Goal: Task Accomplishment & Management: Use online tool/utility

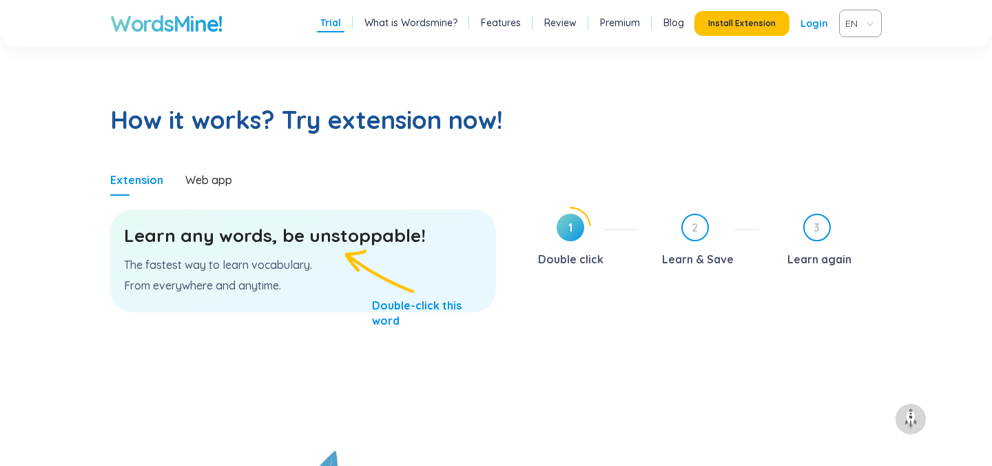
scroll to position [670, 0]
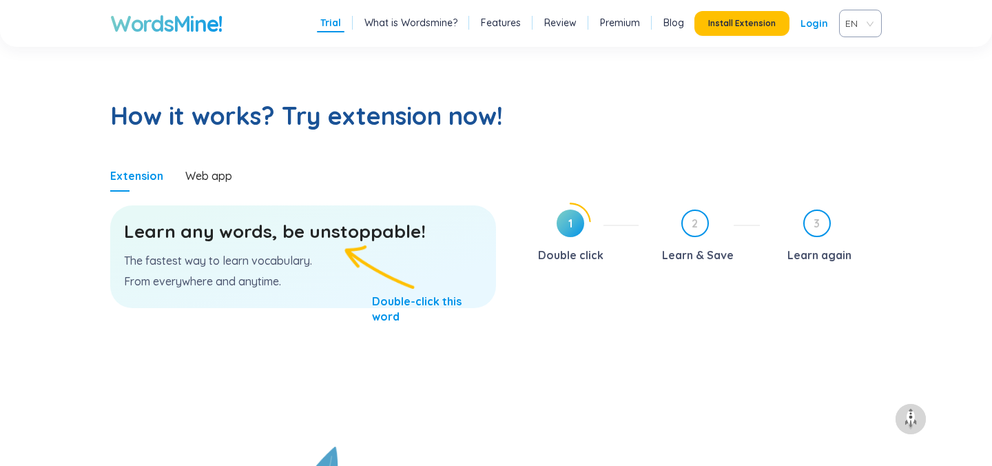
click at [316, 252] on div "Learn any words, be unstoppable! The fastest way to learn vocabulary. From ever…" at bounding box center [303, 256] width 386 height 103
click at [329, 236] on h3 "Learn any words, be unstoppable!" at bounding box center [303, 231] width 358 height 25
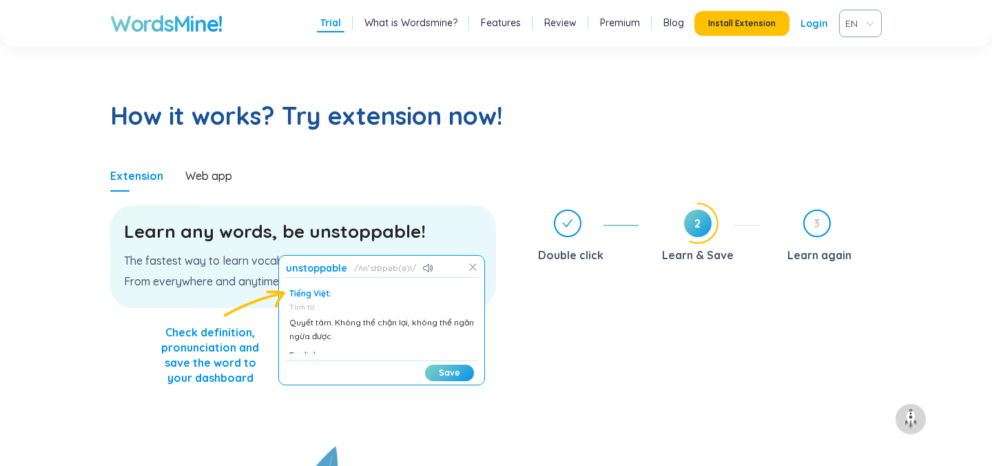
click at [474, 267] on icon at bounding box center [473, 267] width 6 height 6
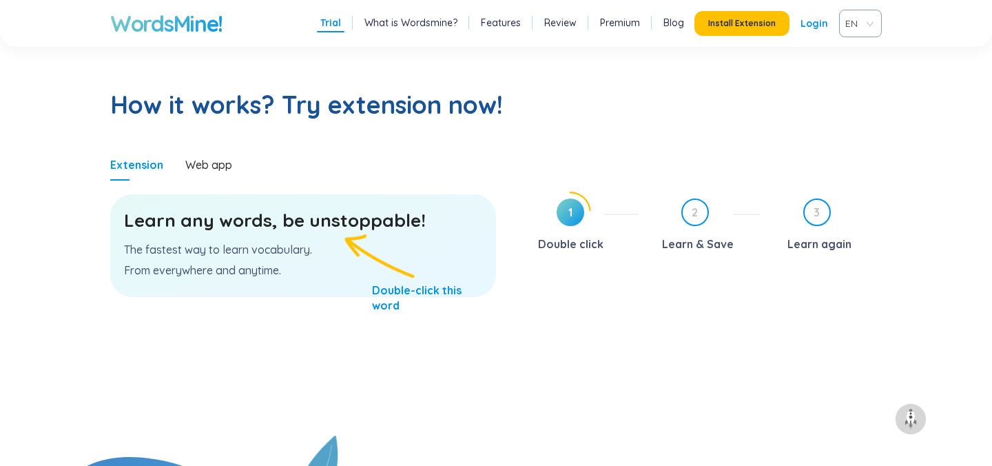
scroll to position [669, 0]
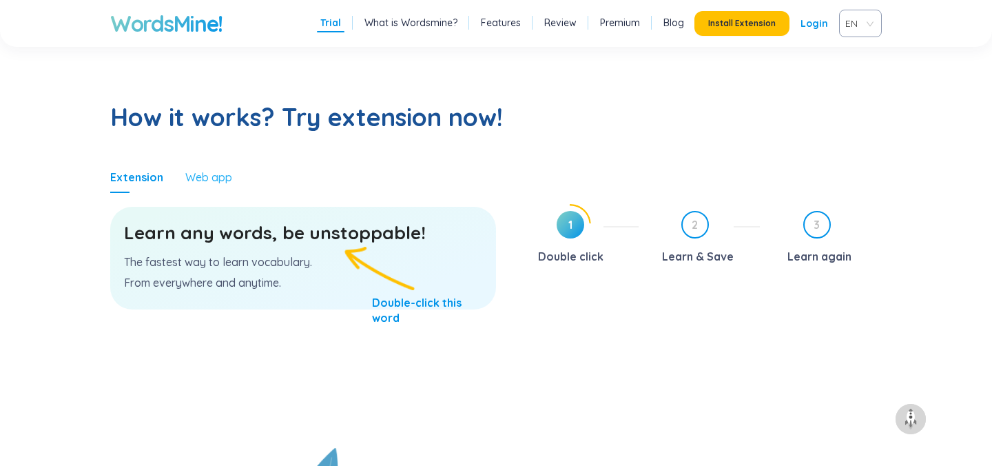
click at [212, 185] on div "Web app" at bounding box center [208, 177] width 47 height 32
click at [562, 228] on span "1" at bounding box center [571, 225] width 28 height 28
click at [568, 224] on span "1" at bounding box center [571, 225] width 28 height 28
click at [569, 248] on div "Double click" at bounding box center [570, 256] width 65 height 22
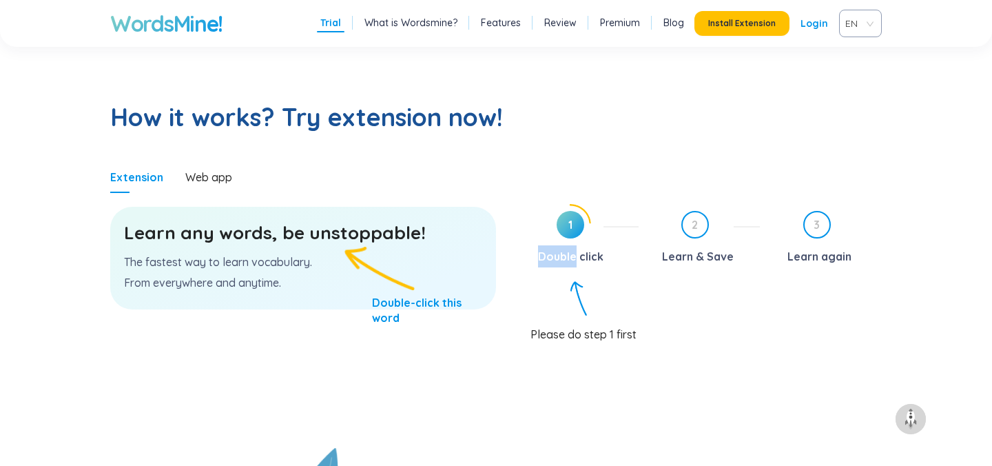
click at [569, 248] on div "Double click" at bounding box center [570, 256] width 65 height 22
click at [311, 255] on p "The fastest way to learn vocabulary." at bounding box center [303, 261] width 358 height 15
click at [289, 232] on h3 "Learn any words, be unstoppable!" at bounding box center [303, 233] width 358 height 25
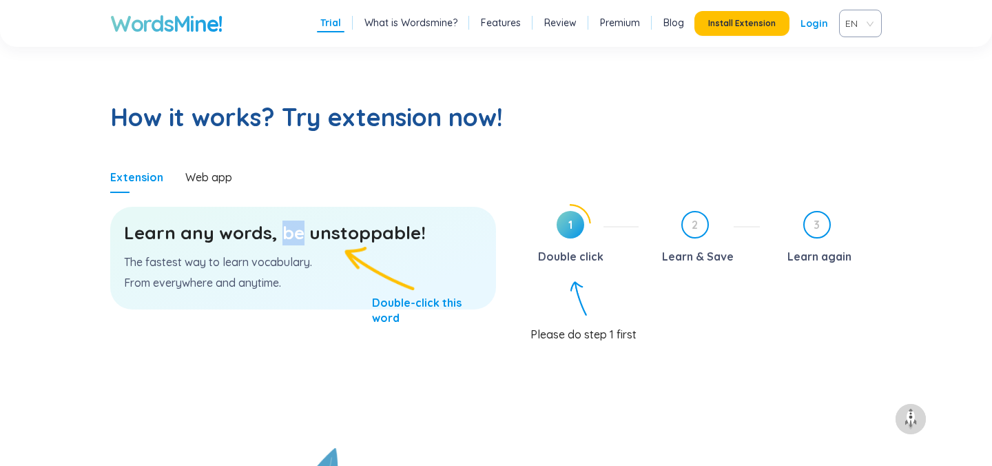
click at [289, 232] on h3 "Learn any words, be unstoppable!" at bounding box center [303, 233] width 358 height 25
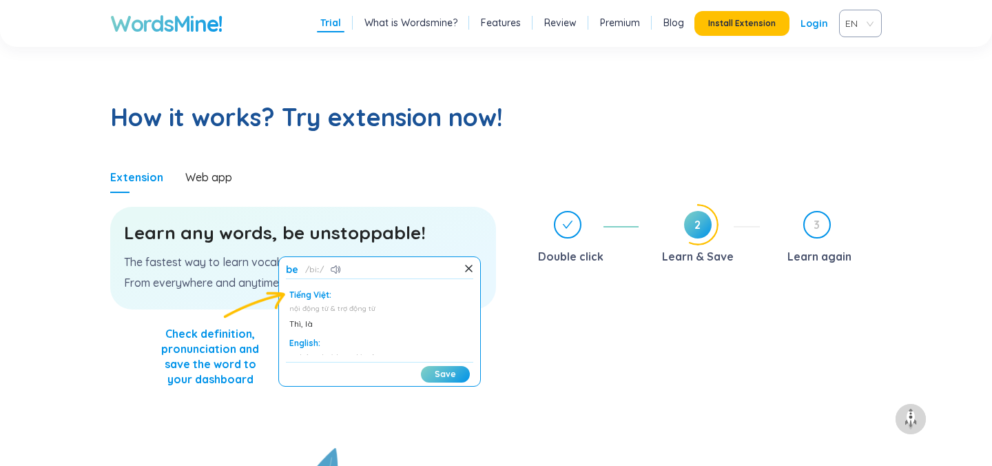
click at [296, 297] on div "Tiếng Việt:" at bounding box center [379, 294] width 181 height 11
click at [340, 269] on icon at bounding box center [336, 269] width 10 height 8
click at [305, 298] on div "Tiếng Việt:" at bounding box center [379, 294] width 181 height 11
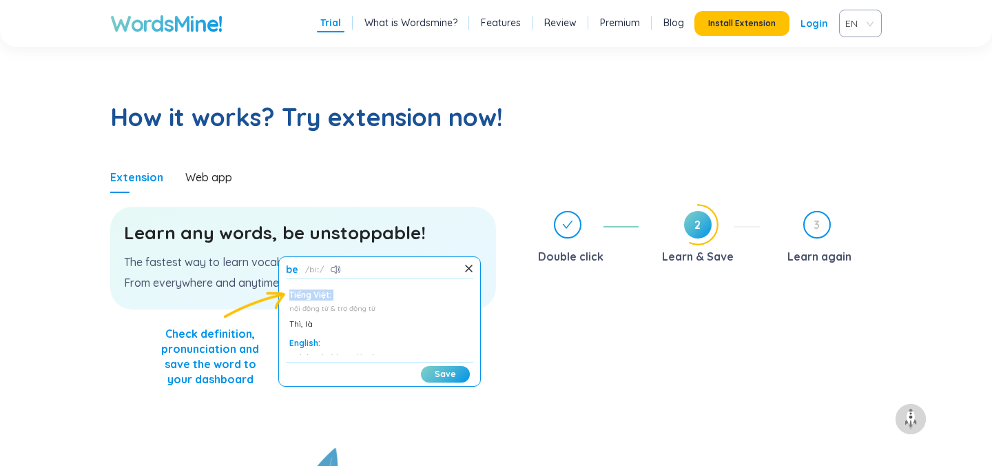
click at [345, 302] on div "Tiếng Việt: nội động từ & trợ động từ Thì, là" at bounding box center [379, 309] width 181 height 41
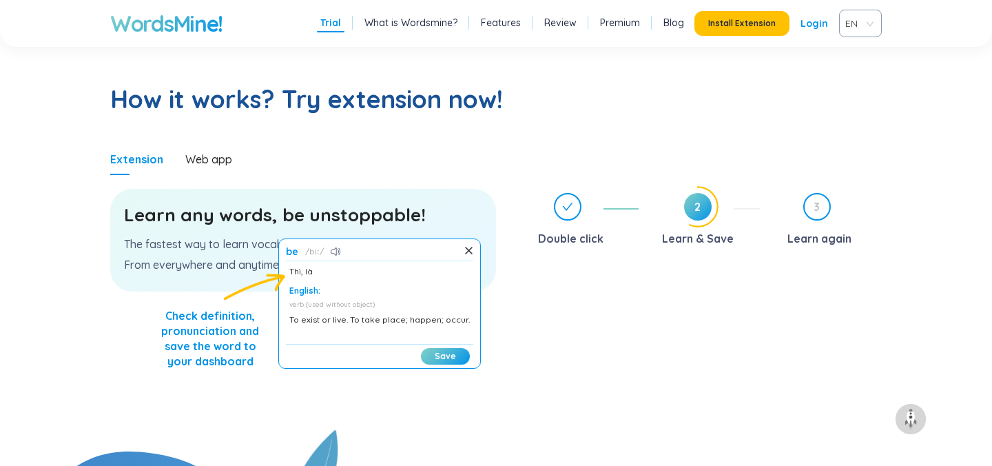
scroll to position [685, 0]
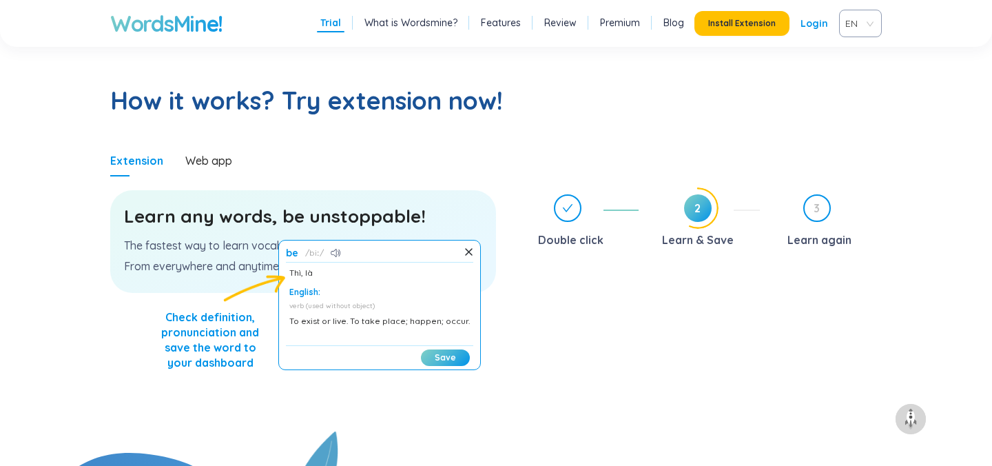
click at [533, 312] on div "Double click 2 Learn & Save 3 Learn again" at bounding box center [699, 309] width 365 height 244
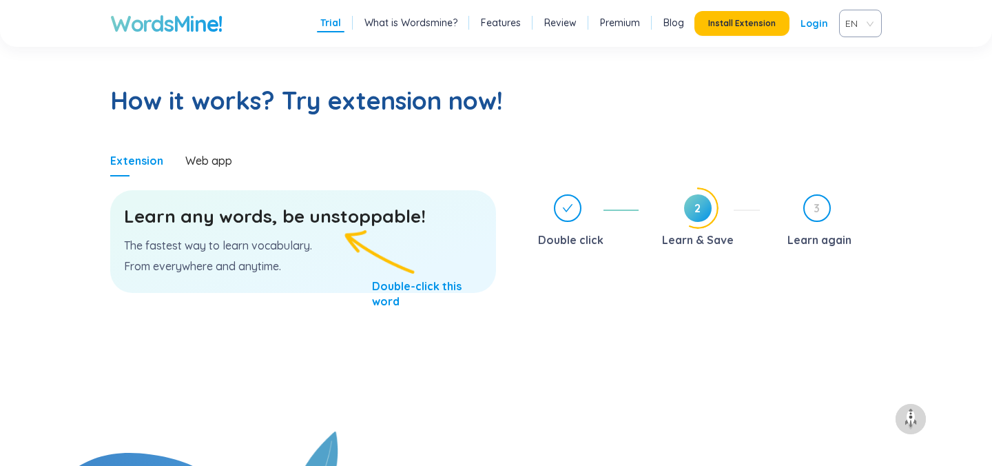
click at [348, 216] on h3 "Learn any words, be unstoppable!" at bounding box center [303, 216] width 358 height 25
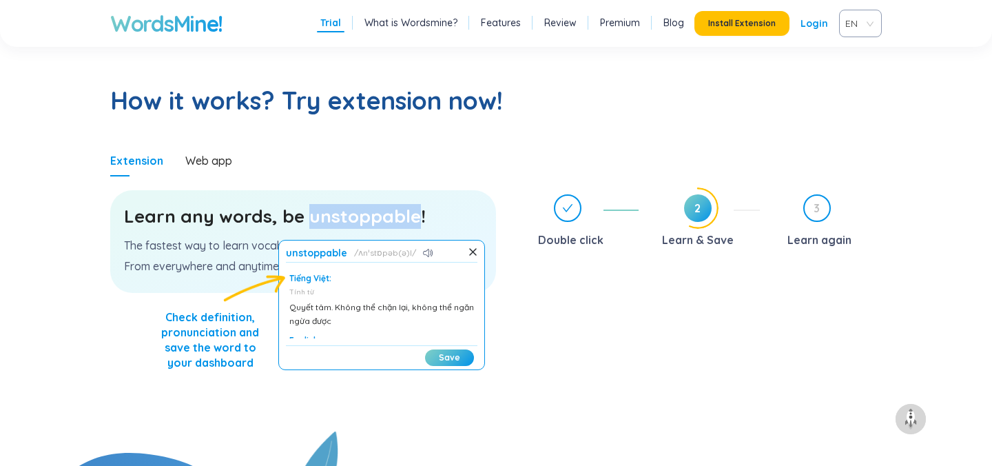
scroll to position [48, 0]
click at [445, 353] on button "Save" at bounding box center [449, 357] width 49 height 17
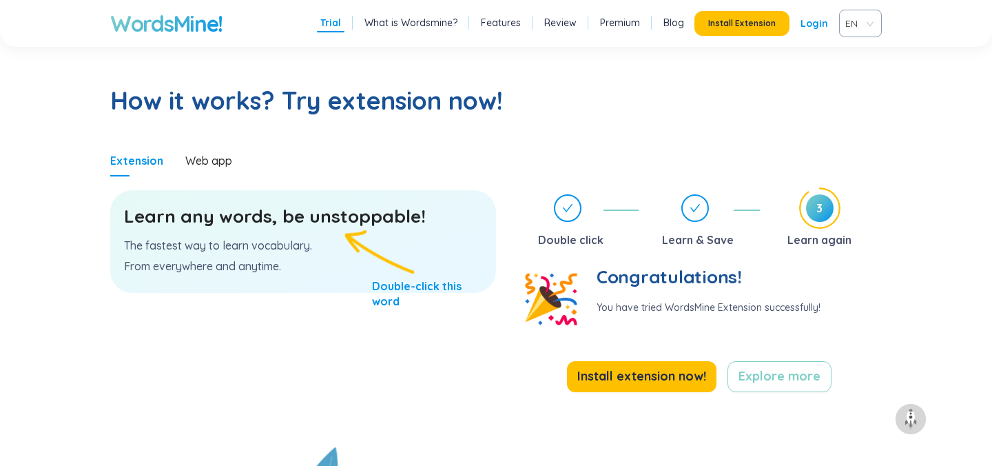
click at [692, 305] on p "You have tried WordsMine Extension successfully!" at bounding box center [709, 308] width 224 height 14
click at [800, 305] on p "You have tried WordsMine Extension successfully!" at bounding box center [709, 308] width 224 height 14
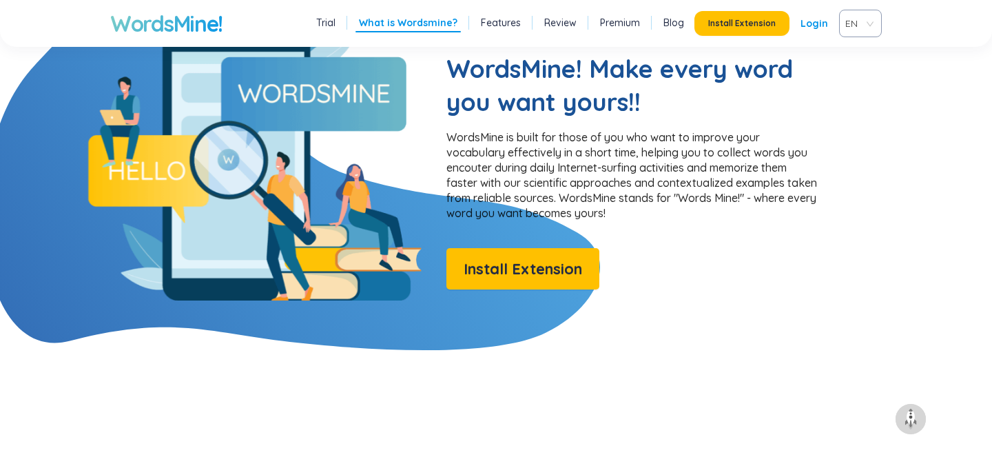
click at [681, 276] on div "WordsMine! Make every word you want yours!! WordsMine is built for those of you…" at bounding box center [633, 170] width 372 height 237
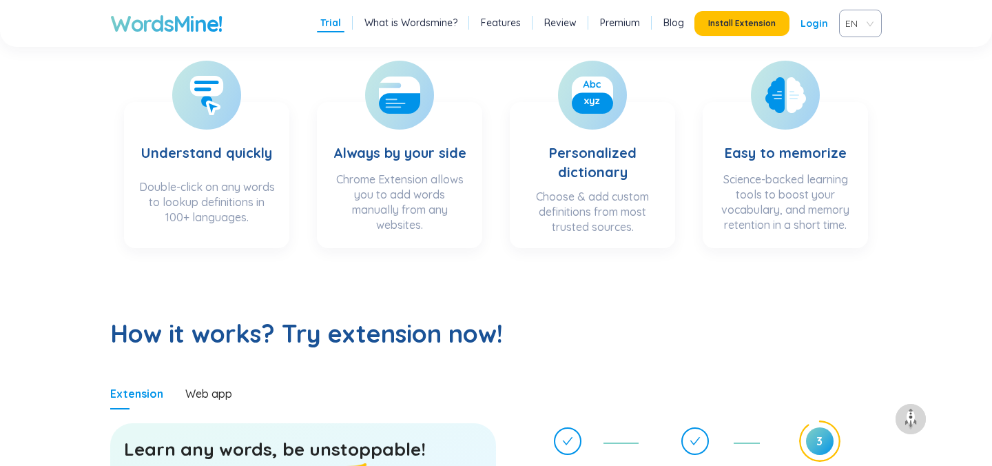
scroll to position [0, 0]
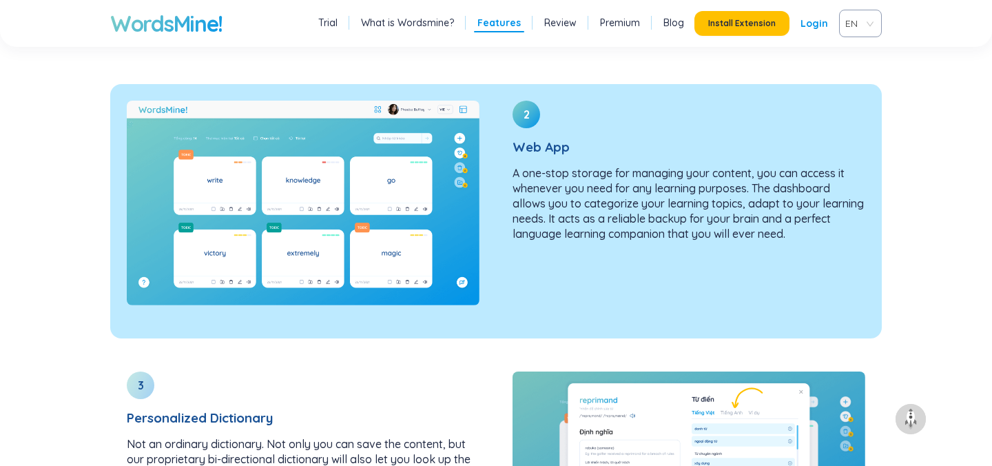
scroll to position [1996, 0]
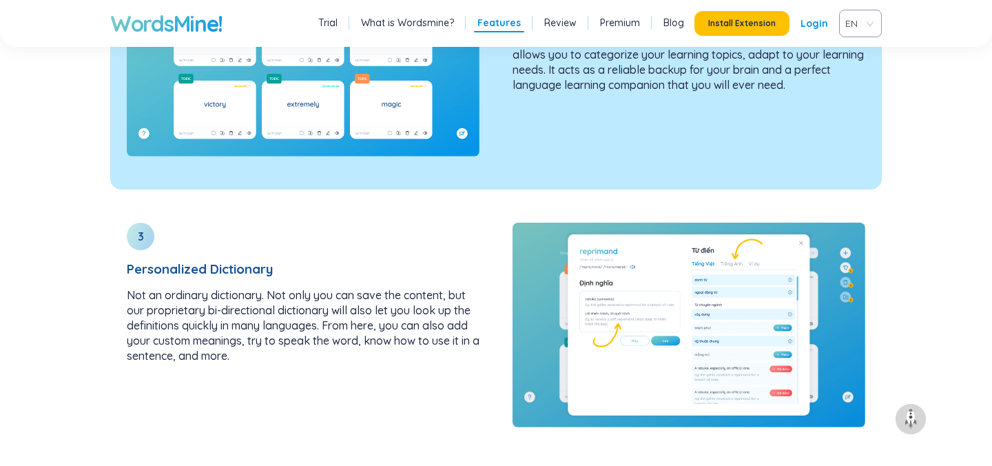
click at [470, 110] on img at bounding box center [303, 54] width 353 height 205
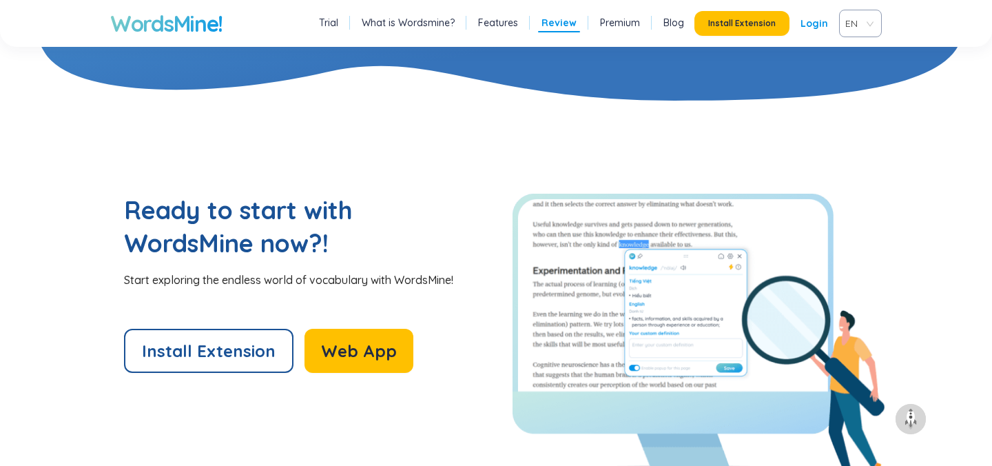
scroll to position [2811, 0]
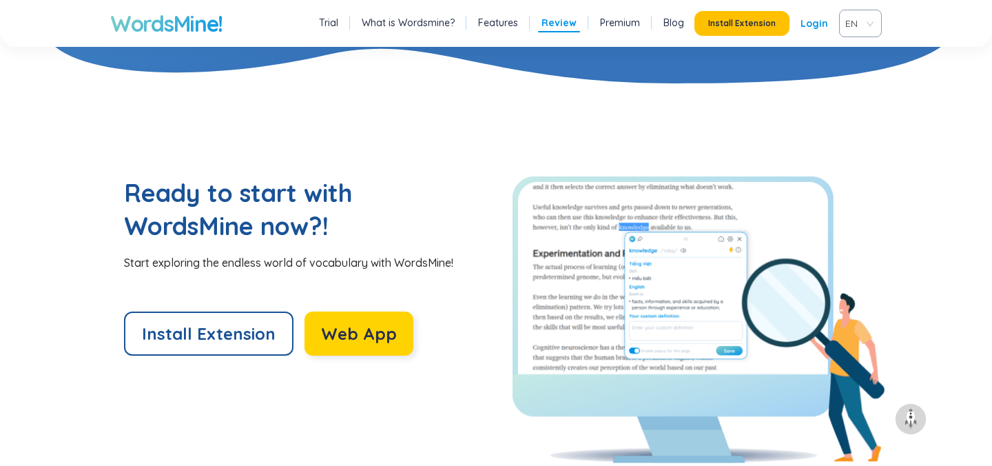
click at [372, 328] on span "Web App" at bounding box center [359, 334] width 76 height 22
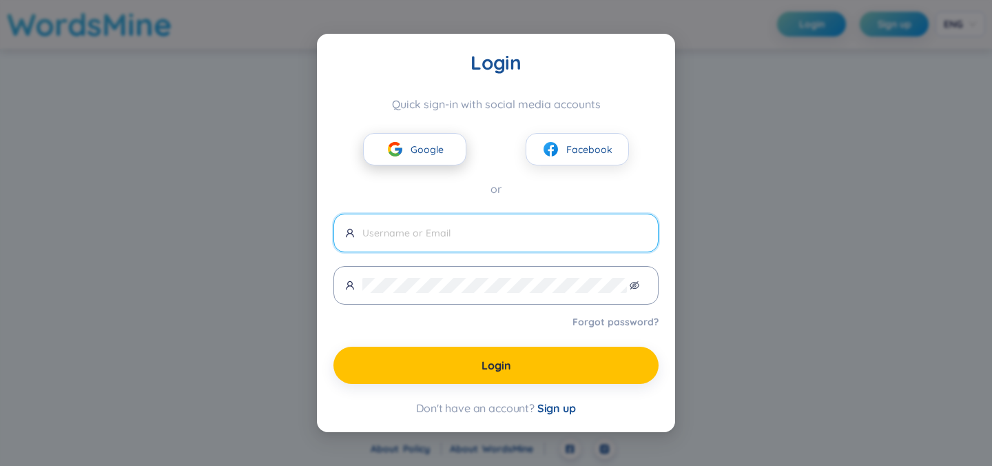
click at [408, 150] on button "Google" at bounding box center [414, 149] width 103 height 32
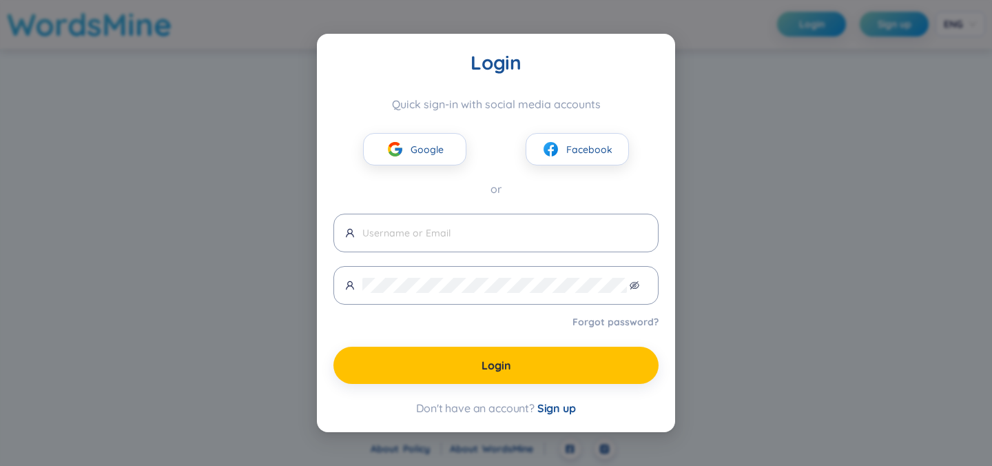
click at [559, 410] on span "Sign up" at bounding box center [557, 408] width 39 height 14
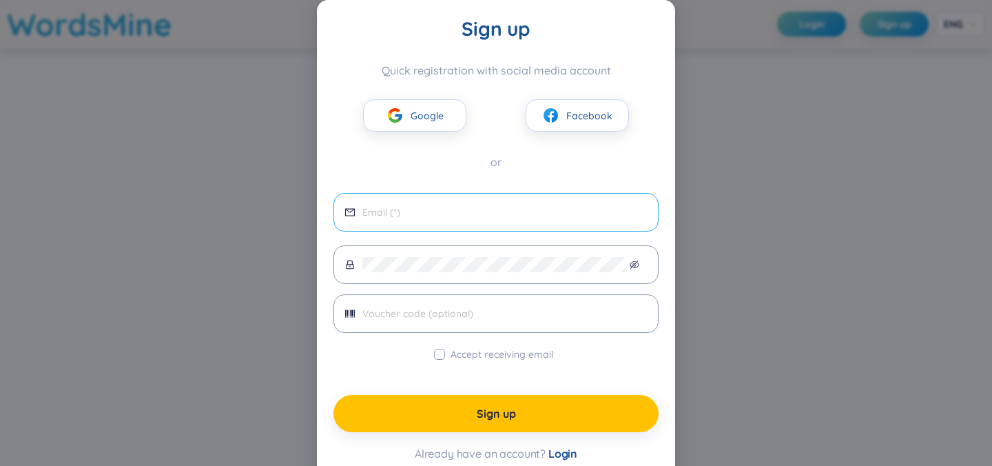
click at [481, 223] on span at bounding box center [496, 212] width 325 height 39
click at [420, 110] on span "Google" at bounding box center [427, 115] width 33 height 15
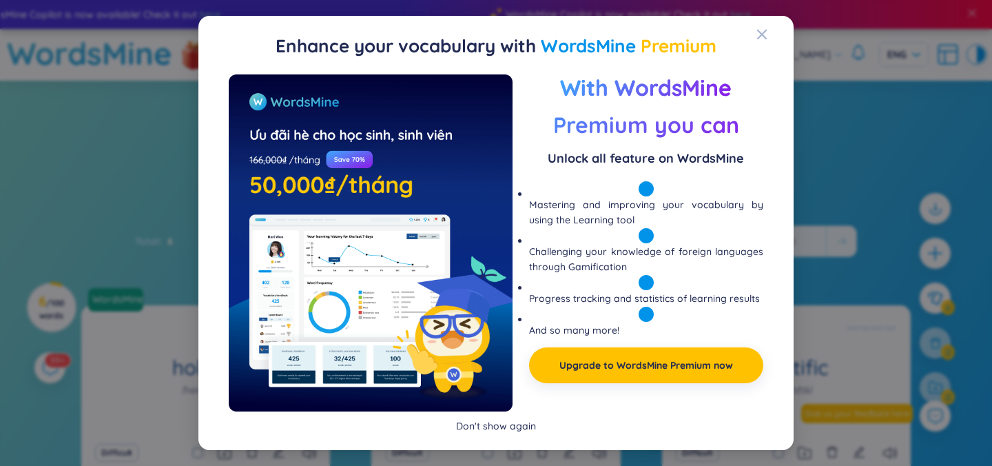
click at [519, 427] on div "Don't show again" at bounding box center [496, 425] width 80 height 15
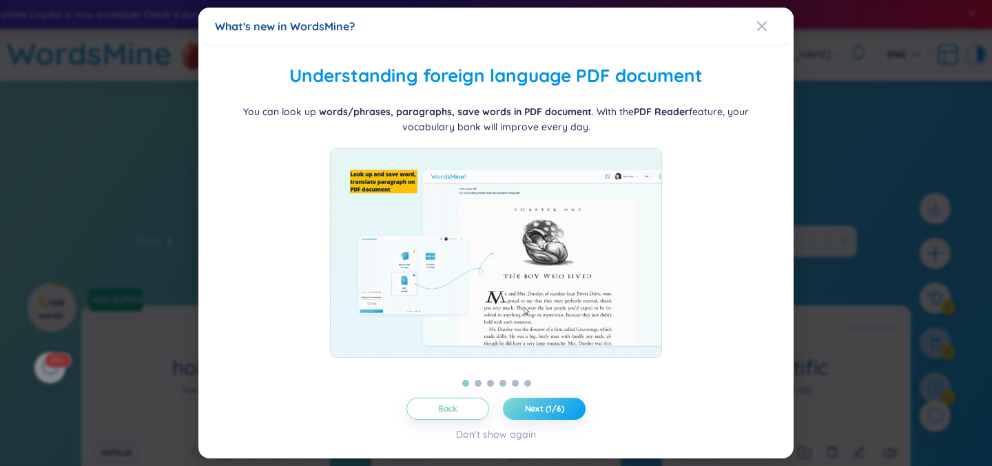
click at [562, 405] on span "Next (1/6)" at bounding box center [544, 408] width 39 height 11
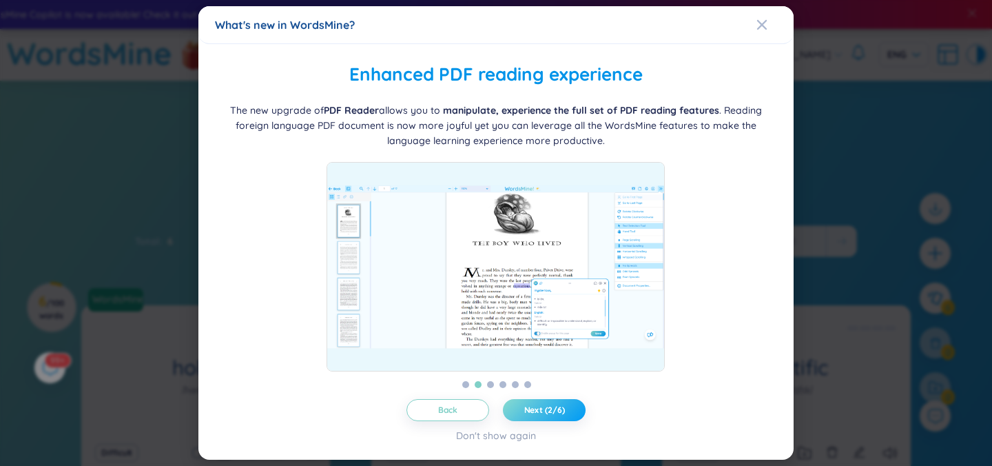
click at [562, 407] on span "Next (2/6)" at bounding box center [545, 410] width 41 height 11
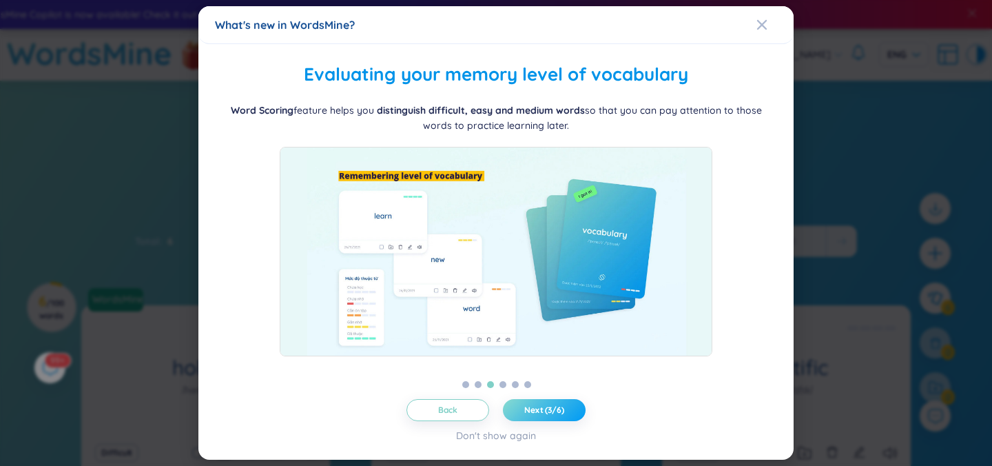
click at [562, 407] on span "Next (3/6)" at bounding box center [545, 410] width 40 height 11
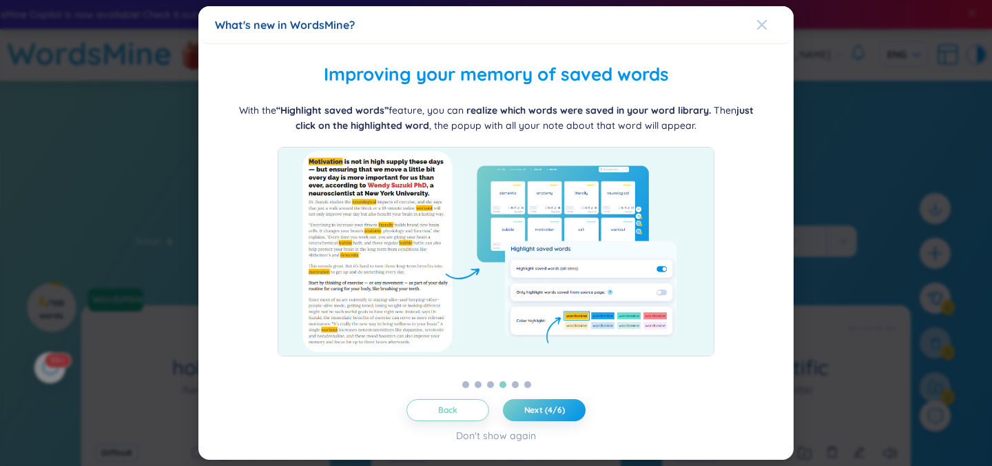
click at [764, 32] on div "Close" at bounding box center [762, 24] width 11 height 37
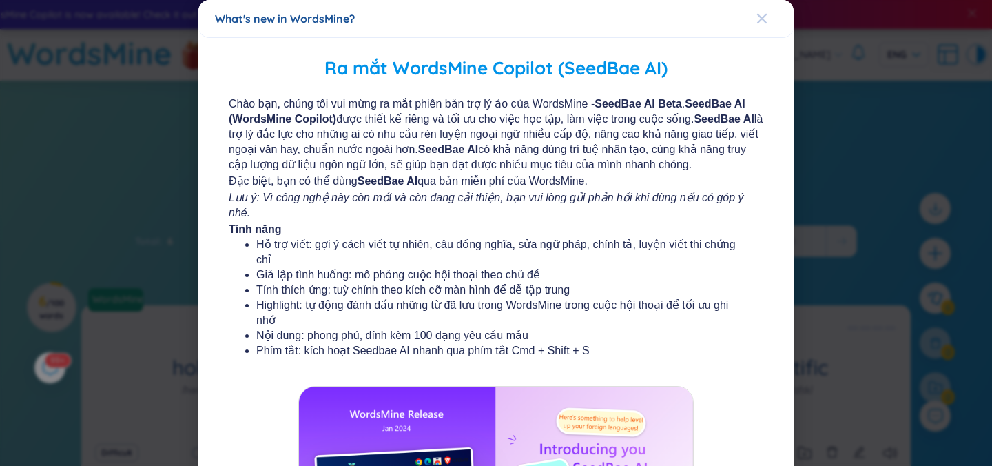
click at [767, 30] on div "Close" at bounding box center [762, 18] width 11 height 37
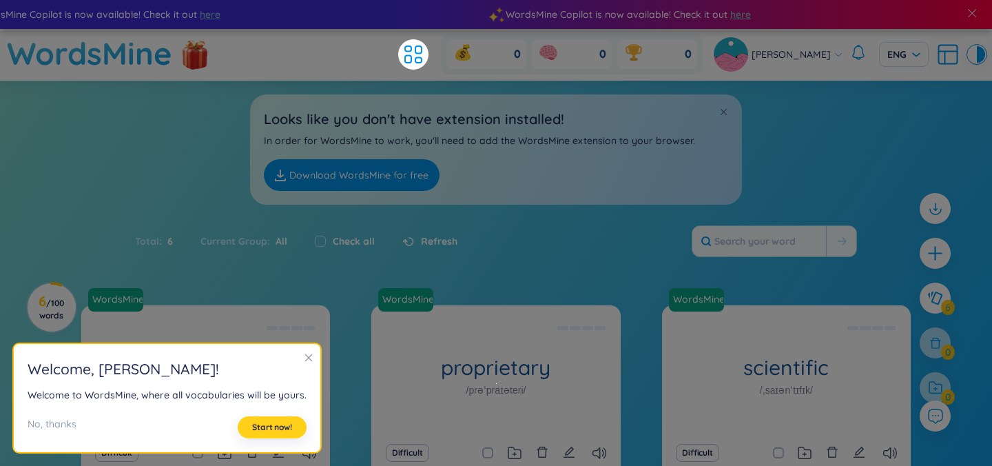
click at [282, 430] on span "Start now!" at bounding box center [272, 427] width 40 height 11
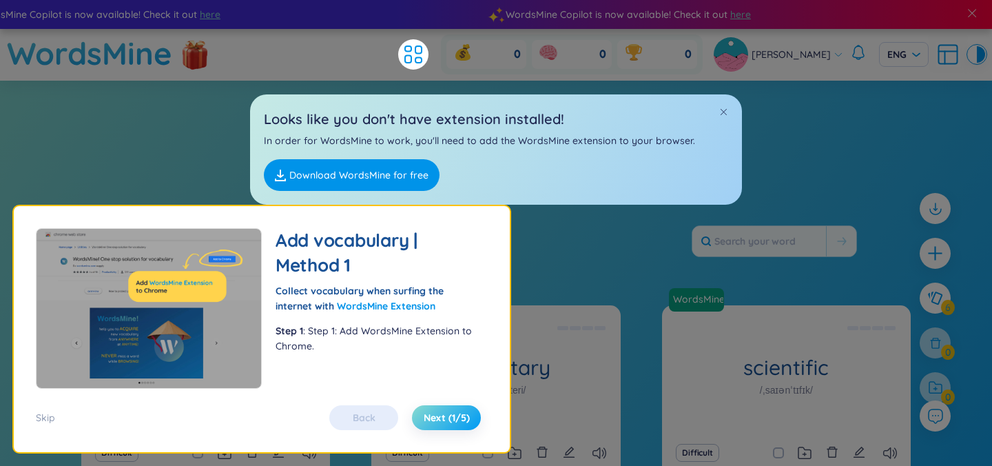
click at [436, 420] on span "Next (1/5)" at bounding box center [447, 418] width 46 height 14
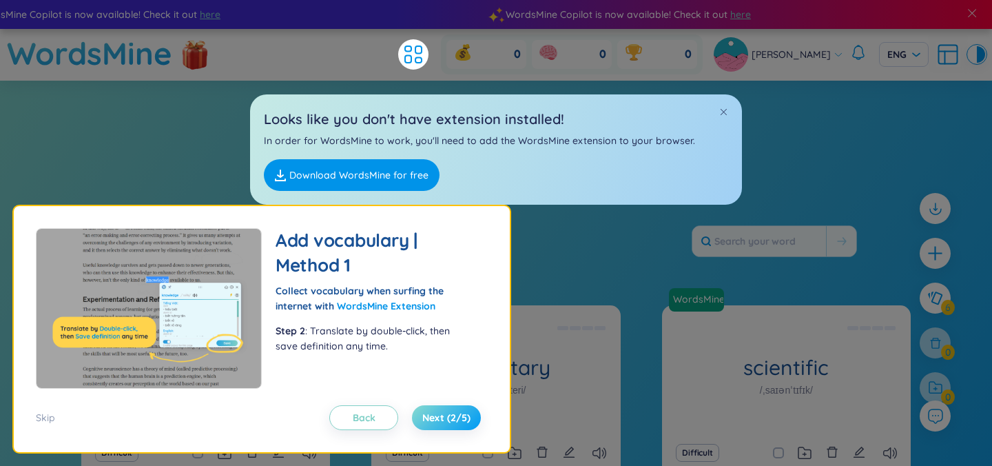
click at [445, 409] on button "Next (2/5)" at bounding box center [446, 417] width 69 height 25
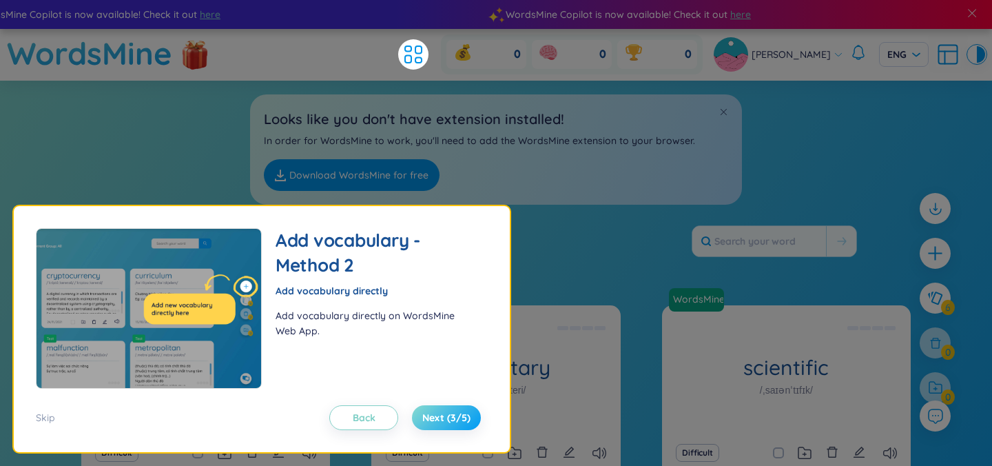
click at [446, 417] on span "Next (3/5)" at bounding box center [447, 418] width 48 height 14
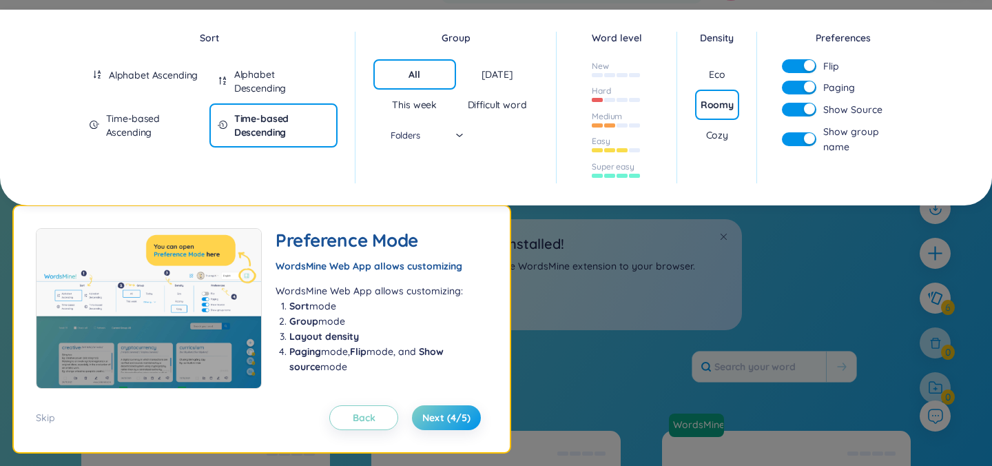
scroll to position [74, 0]
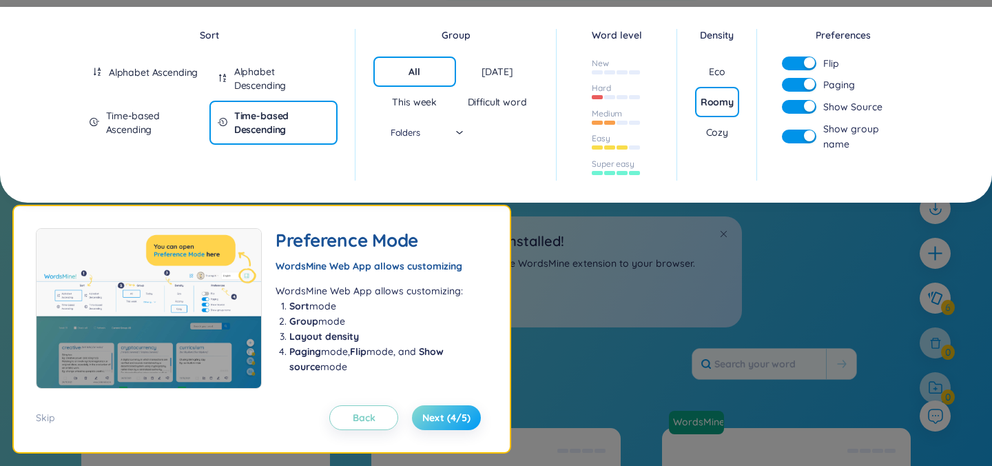
click at [462, 419] on span "Next (4/5)" at bounding box center [447, 418] width 48 height 14
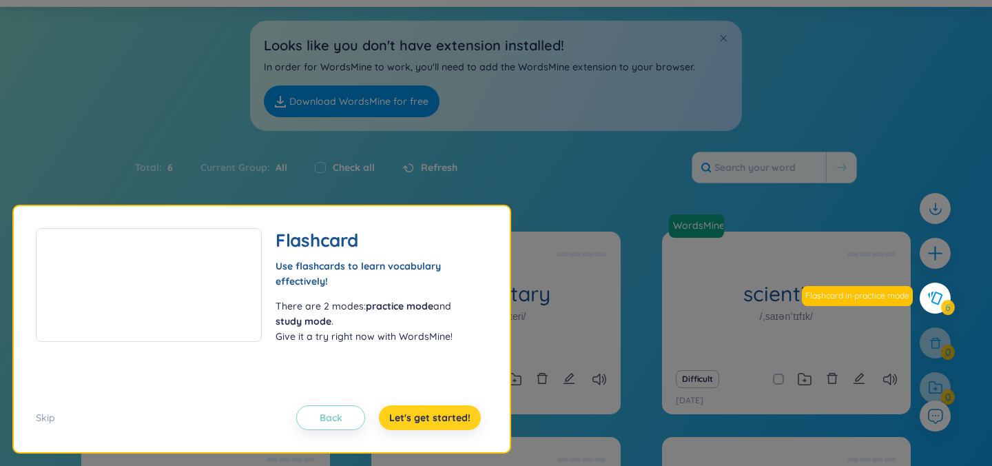
click at [451, 416] on span "Let's get started!" at bounding box center [429, 418] width 81 height 14
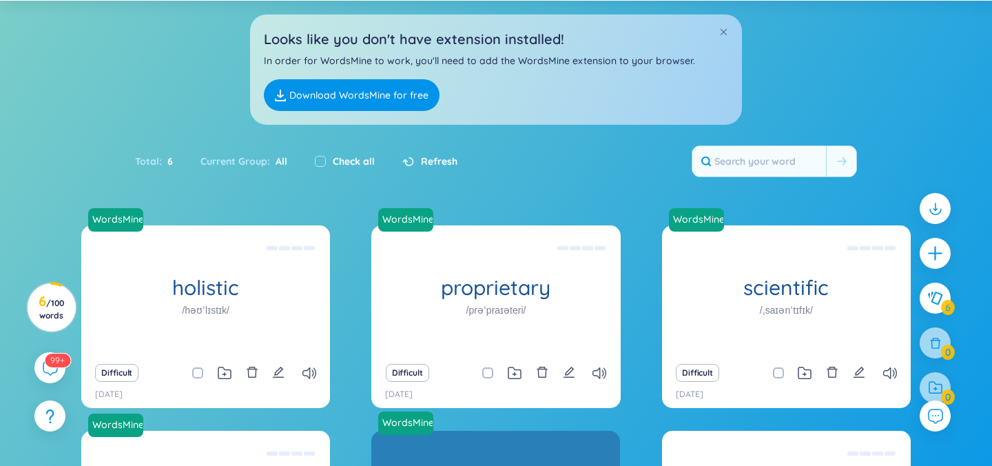
scroll to position [0, 0]
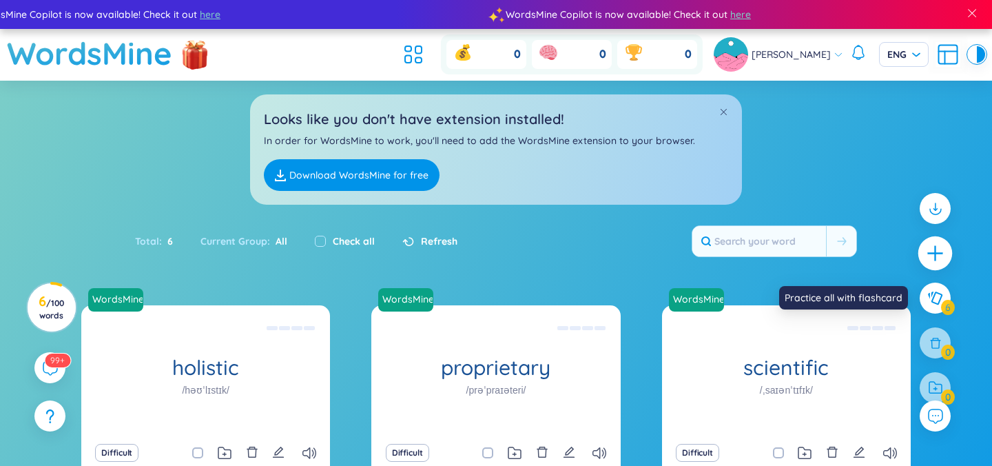
click at [932, 268] on div at bounding box center [936, 253] width 34 height 34
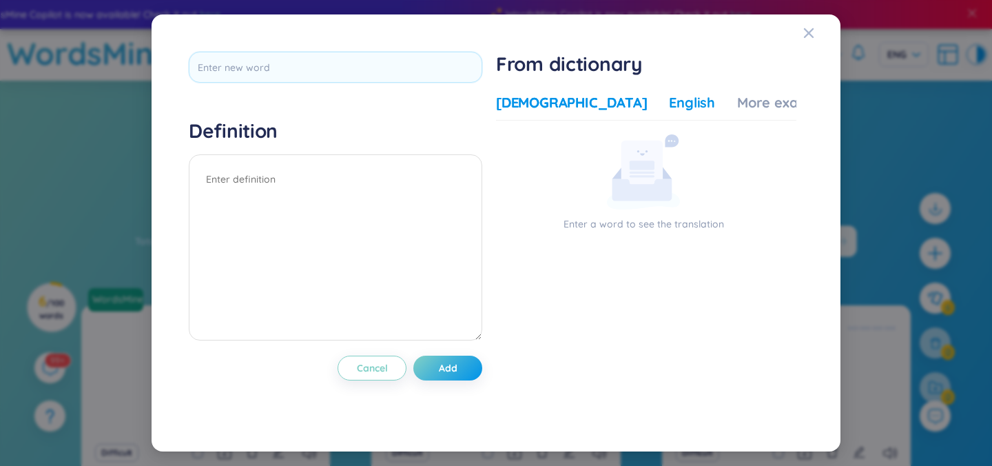
click at [669, 105] on div "English" at bounding box center [692, 102] width 46 height 19
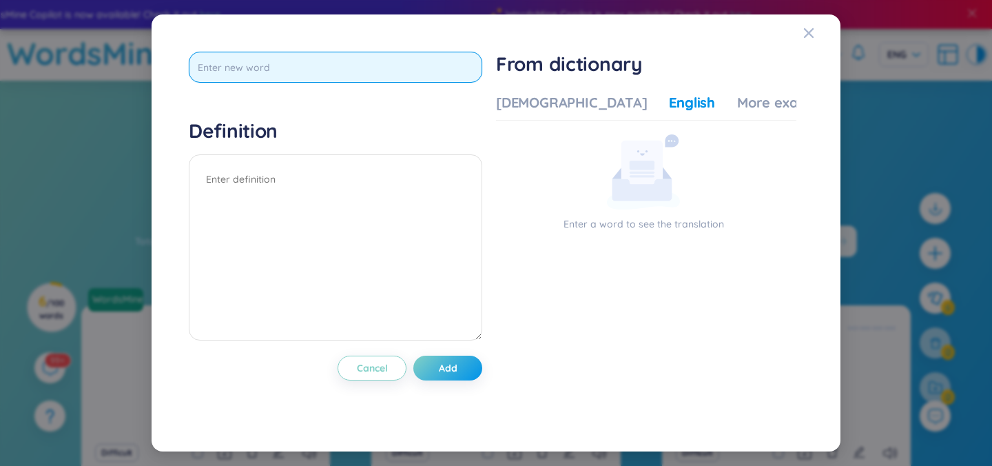
click at [383, 60] on input "text" at bounding box center [336, 67] width 294 height 31
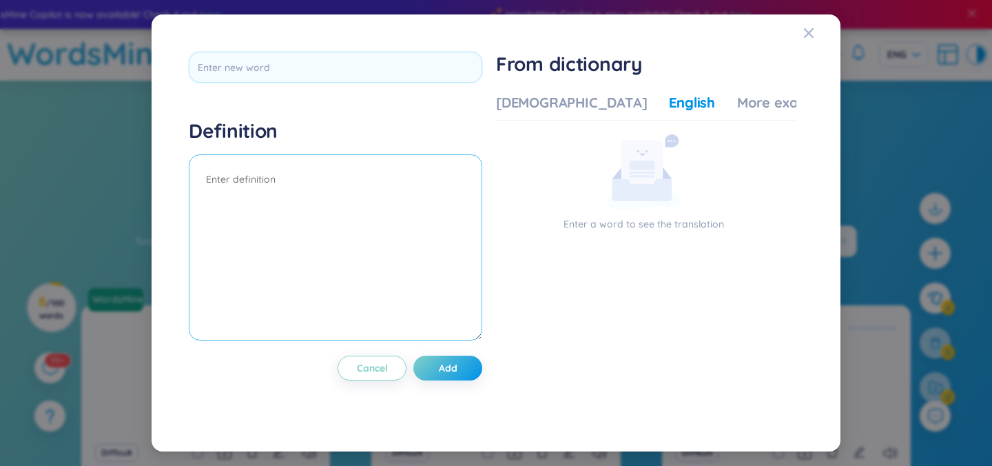
click at [359, 237] on textarea at bounding box center [336, 247] width 294 height 186
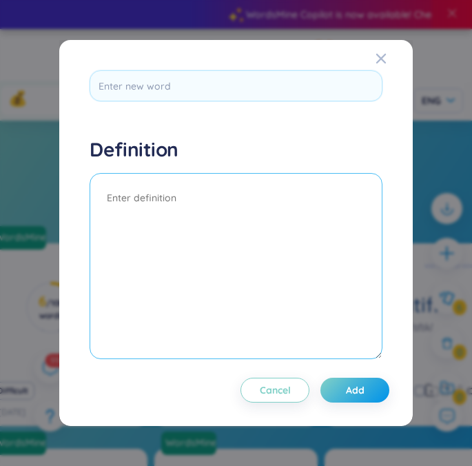
click at [227, 313] on textarea at bounding box center [236, 266] width 293 height 186
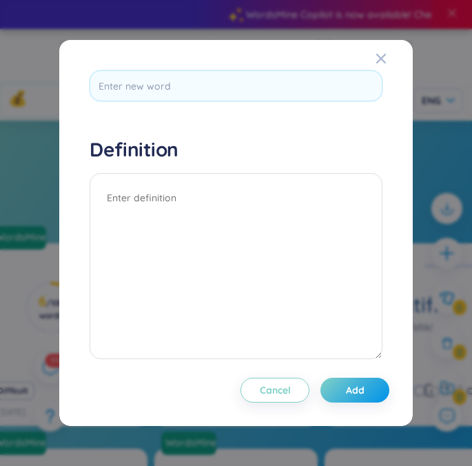
click at [315, 123] on div "Definition Cancel Add" at bounding box center [236, 224] width 293 height 309
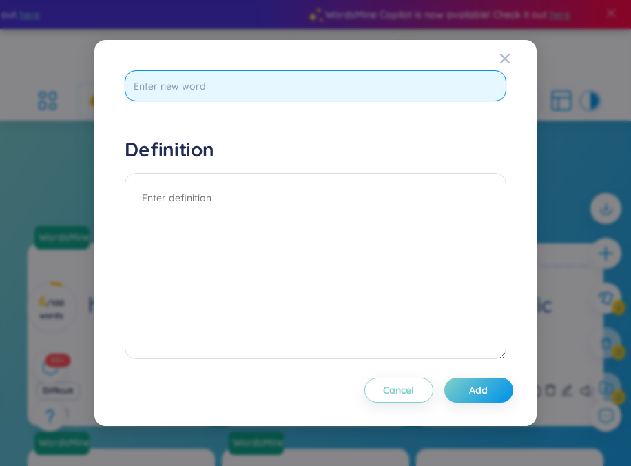
click at [207, 90] on input "text" at bounding box center [315, 85] width 381 height 31
paste input "Relingo"
type input "Relingo"
click at [196, 94] on input "Relingo" at bounding box center [315, 85] width 381 height 31
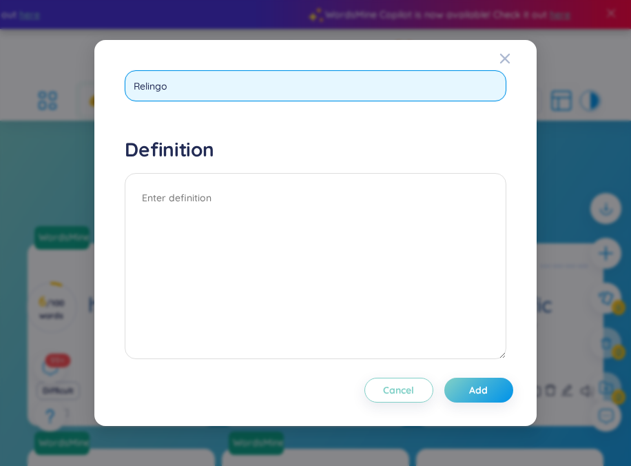
click at [196, 94] on input "Relingo" at bounding box center [315, 85] width 381 height 31
paste input "vileness"
type input "vileness"
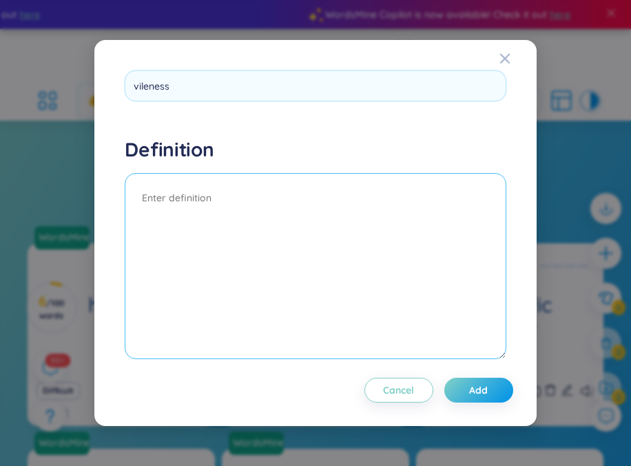
click at [311, 226] on textarea at bounding box center [315, 266] width 381 height 186
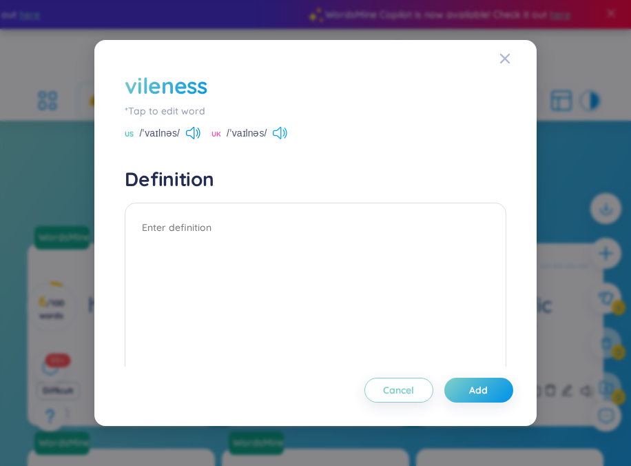
click at [273, 136] on icon at bounding box center [280, 133] width 14 height 12
click at [259, 227] on textarea at bounding box center [315, 296] width 381 height 186
paste textarea "the quality of being morally wicked, disgusting, or extremely unpleasant and of…"
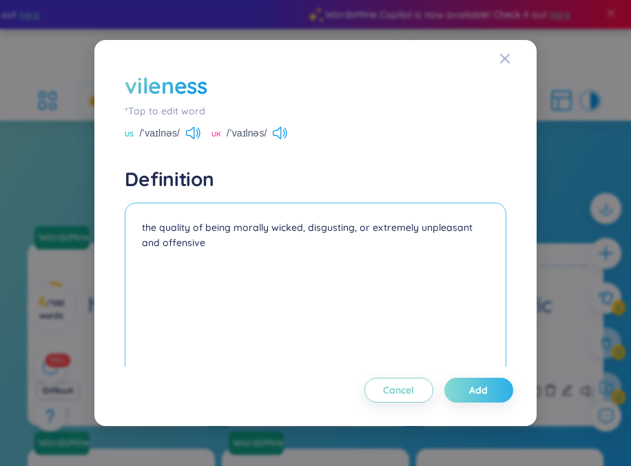
type textarea "the quality of being morally wicked, disgusting, or extremely unpleasant and of…"
click at [481, 391] on span "Add" at bounding box center [478, 390] width 19 height 14
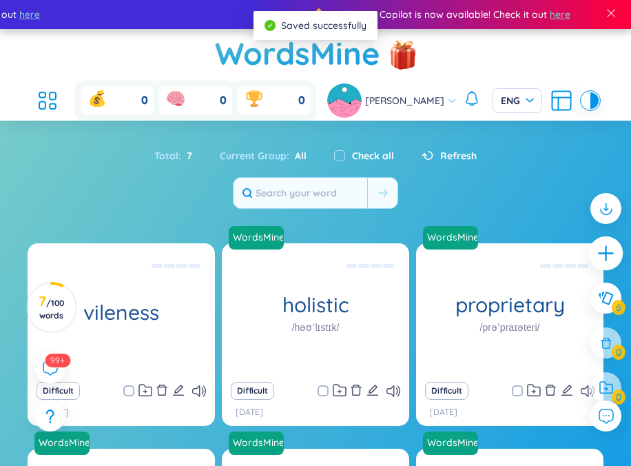
click at [609, 254] on icon "plus" at bounding box center [605, 253] width 15 height 1
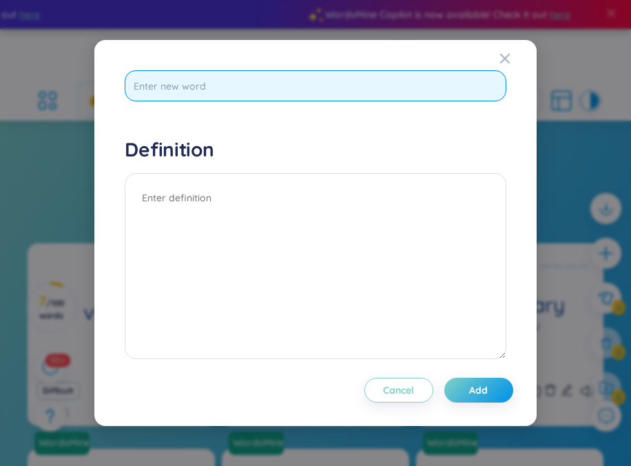
click at [261, 98] on input "text" at bounding box center [315, 85] width 381 height 31
paste input "supercilious"
type input "supercilious"
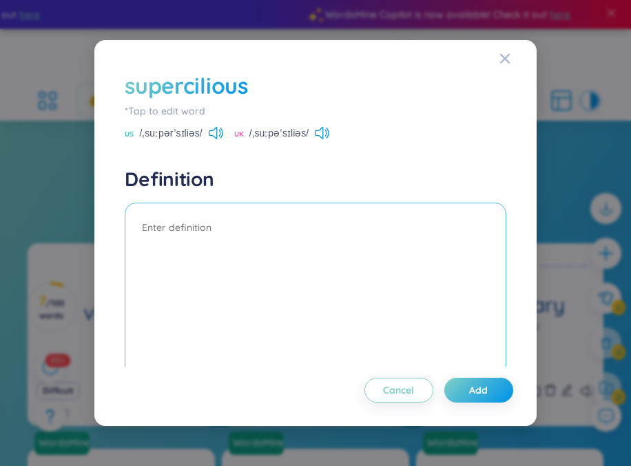
click at [288, 328] on textarea at bounding box center [315, 296] width 381 height 186
paste textarea "behaving or looking as though one thinks one is superior to others."
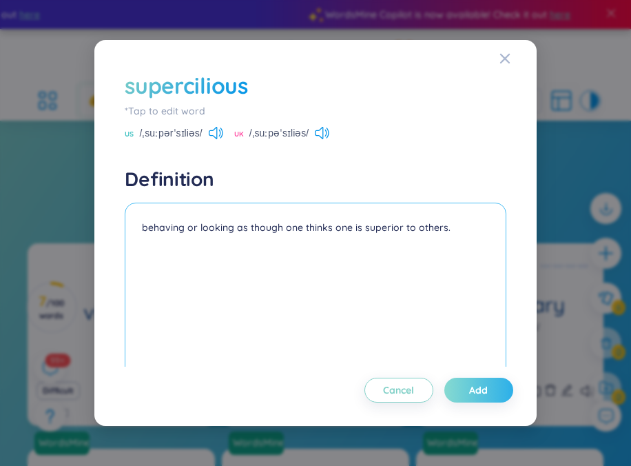
type textarea "behaving or looking as though one thinks one is superior to others."
click at [482, 389] on span "Add" at bounding box center [478, 390] width 19 height 14
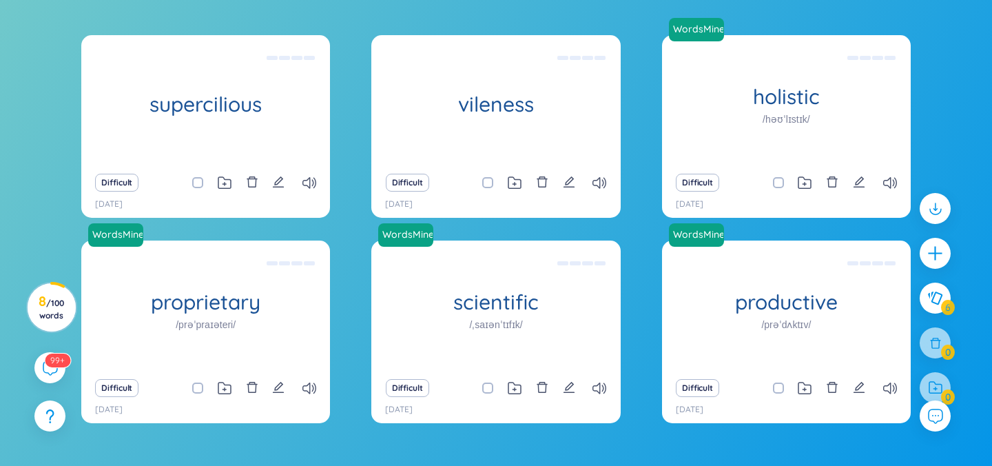
scroll to position [274, 0]
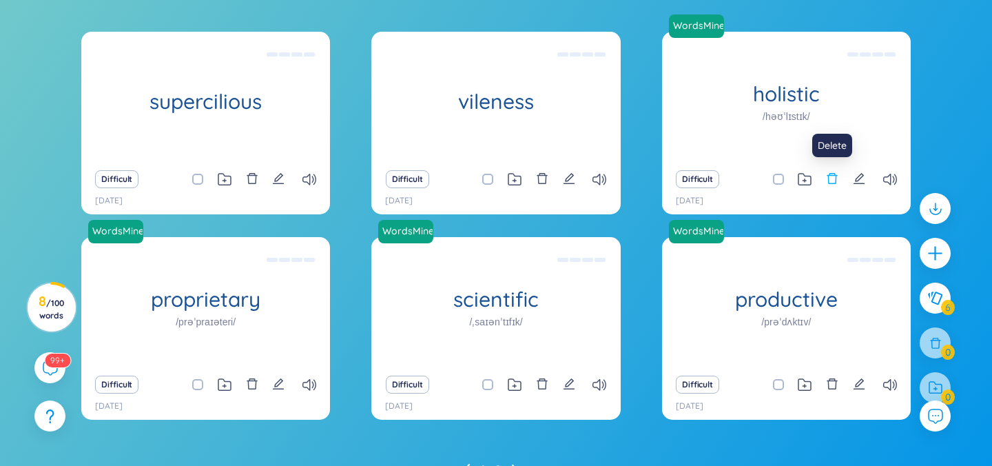
click at [828, 179] on icon "delete" at bounding box center [832, 178] width 10 height 11
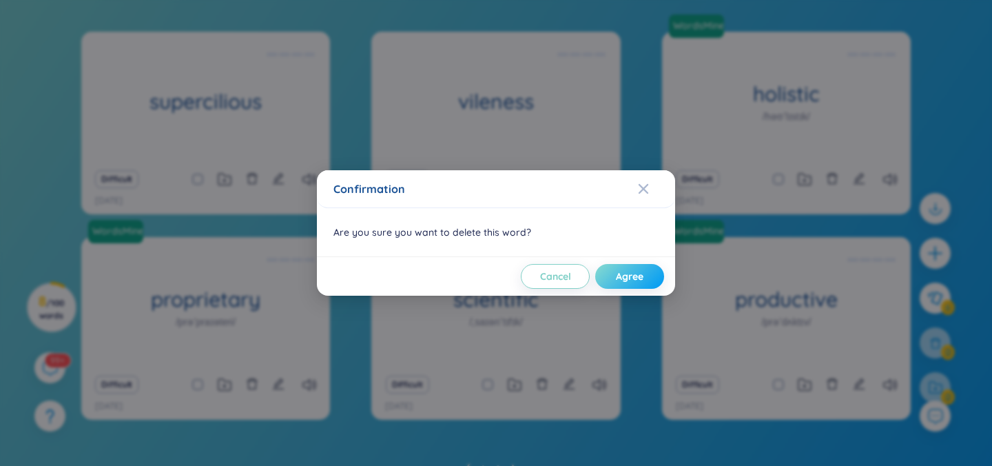
click at [624, 269] on span "Agree" at bounding box center [630, 276] width 28 height 14
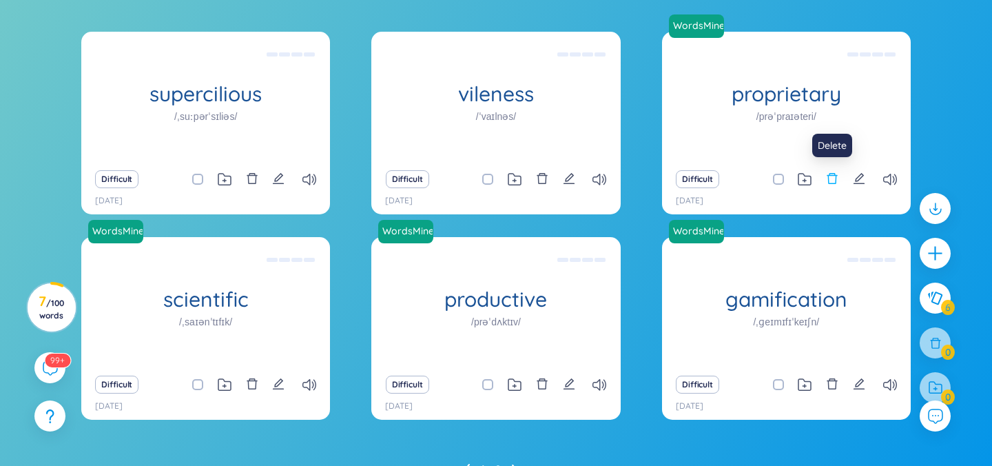
click at [831, 175] on icon "delete" at bounding box center [832, 178] width 10 height 11
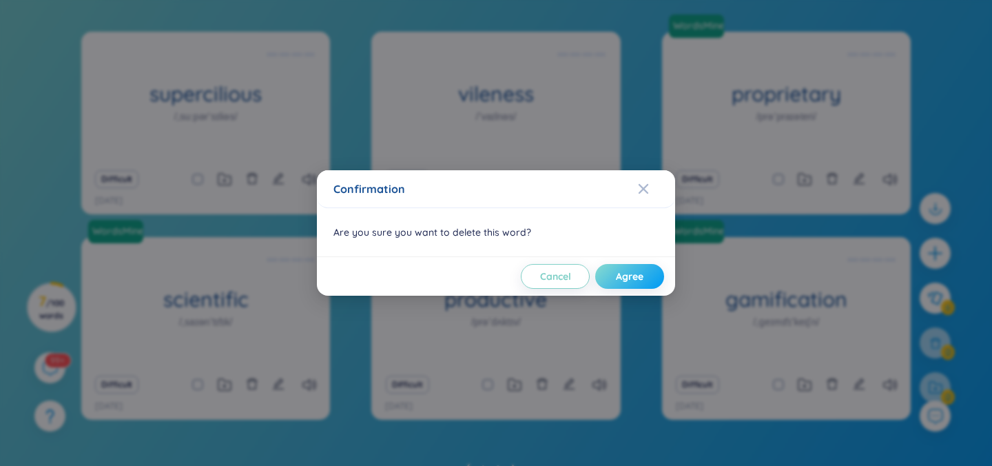
click at [631, 267] on button "Agree" at bounding box center [629, 276] width 69 height 25
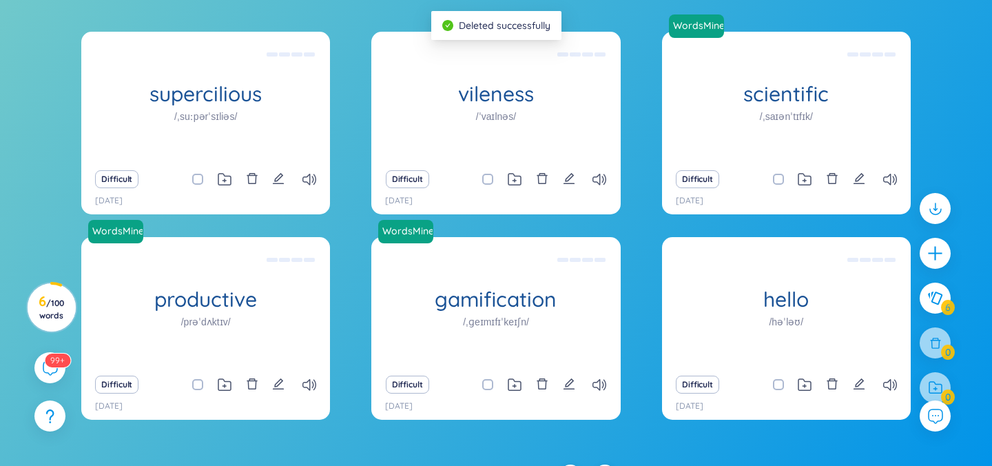
click at [824, 176] on div "Difficult" at bounding box center [786, 179] width 235 height 19
click at [831, 177] on icon "delete" at bounding box center [832, 178] width 12 height 12
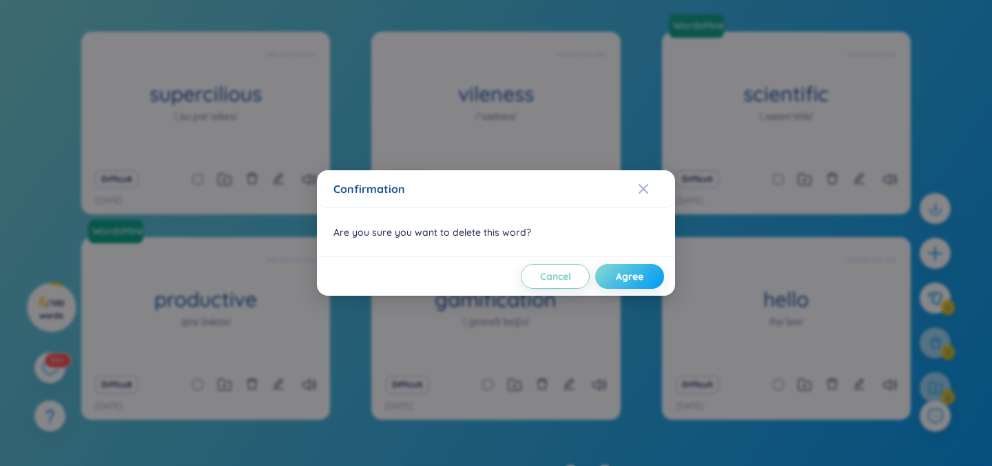
click at [634, 270] on span "Agree" at bounding box center [630, 276] width 28 height 14
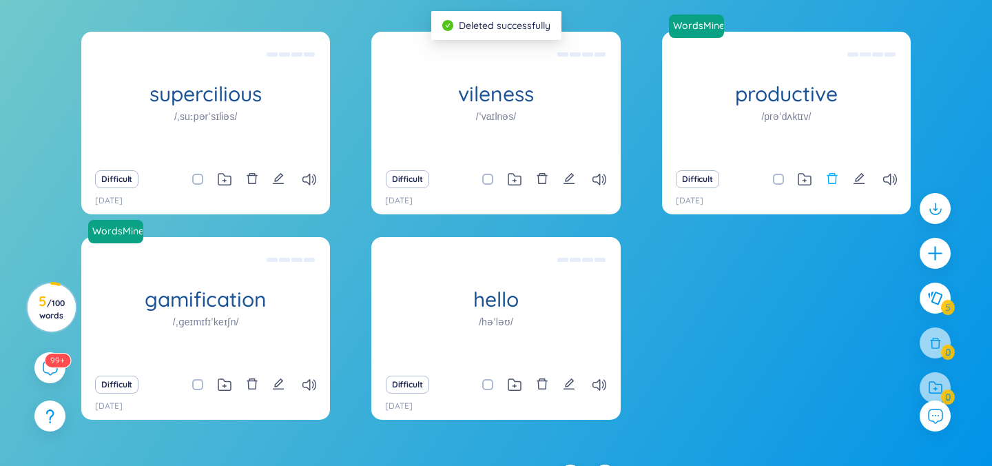
click at [832, 179] on icon "delete" at bounding box center [832, 178] width 12 height 12
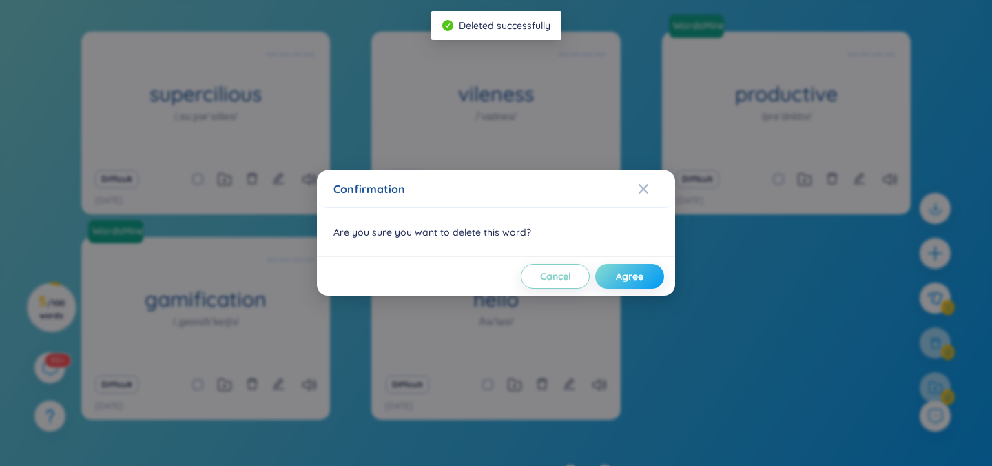
click at [639, 269] on button "Agree" at bounding box center [629, 276] width 69 height 25
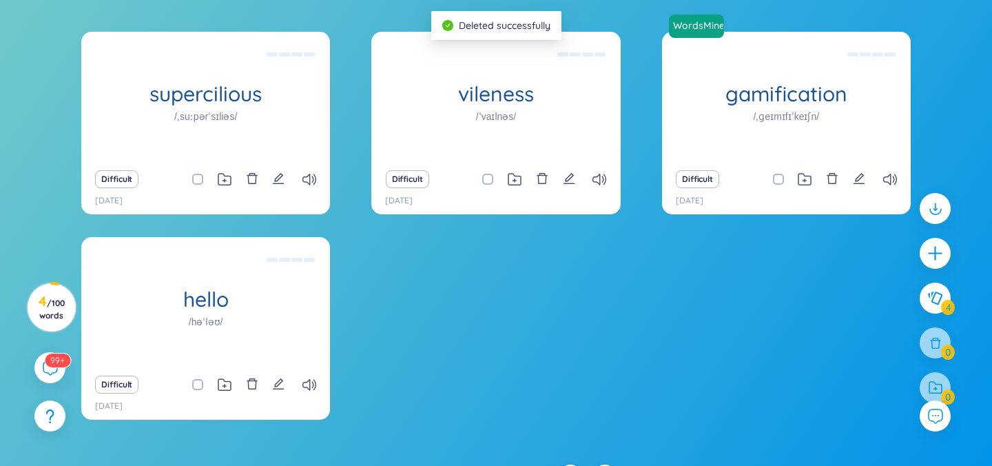
click at [243, 383] on div "Difficult" at bounding box center [205, 384] width 235 height 19
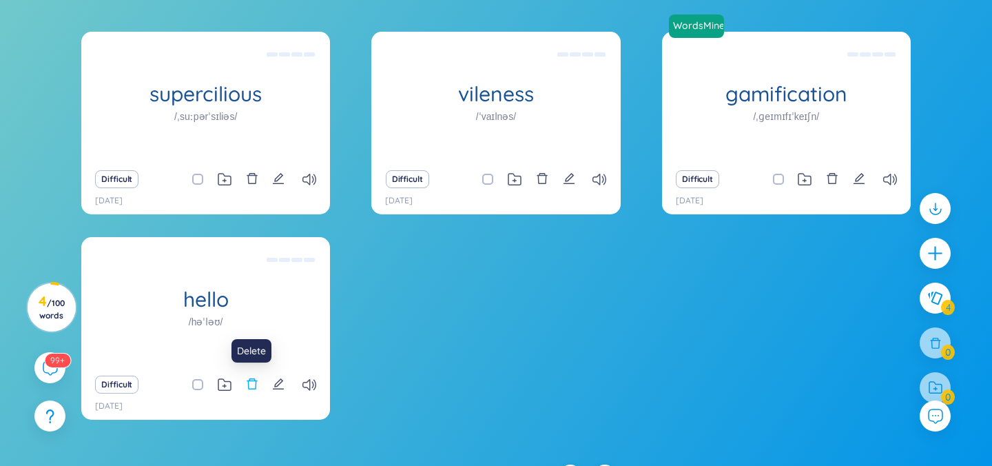
click at [247, 383] on icon "delete" at bounding box center [252, 384] width 12 height 12
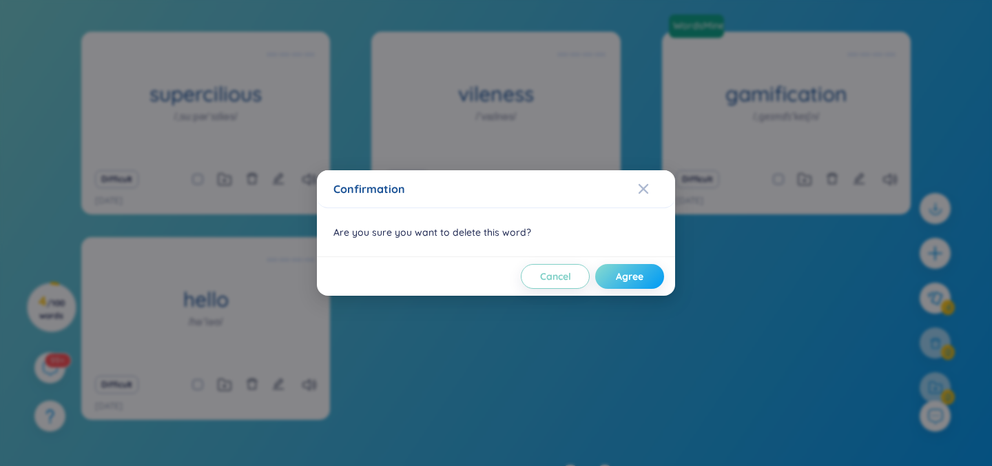
click at [631, 273] on span "Agree" at bounding box center [630, 276] width 28 height 14
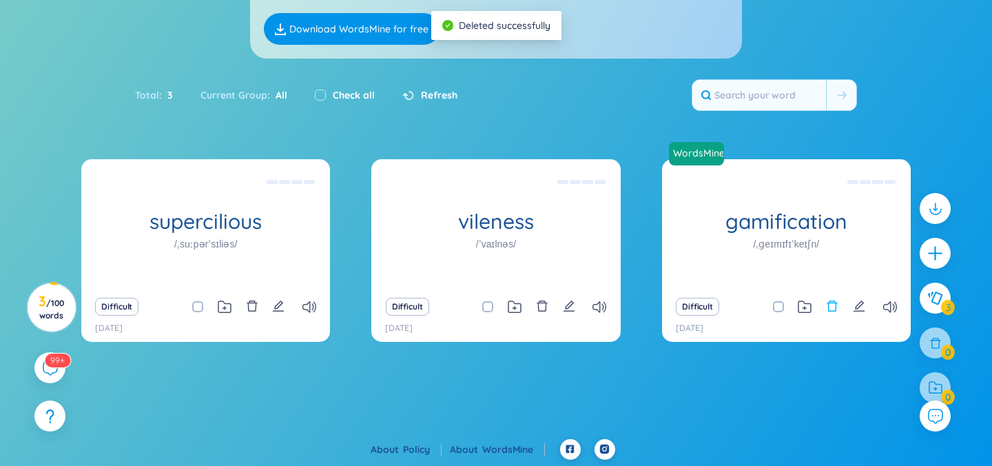
click at [829, 311] on icon "delete" at bounding box center [832, 306] width 10 height 11
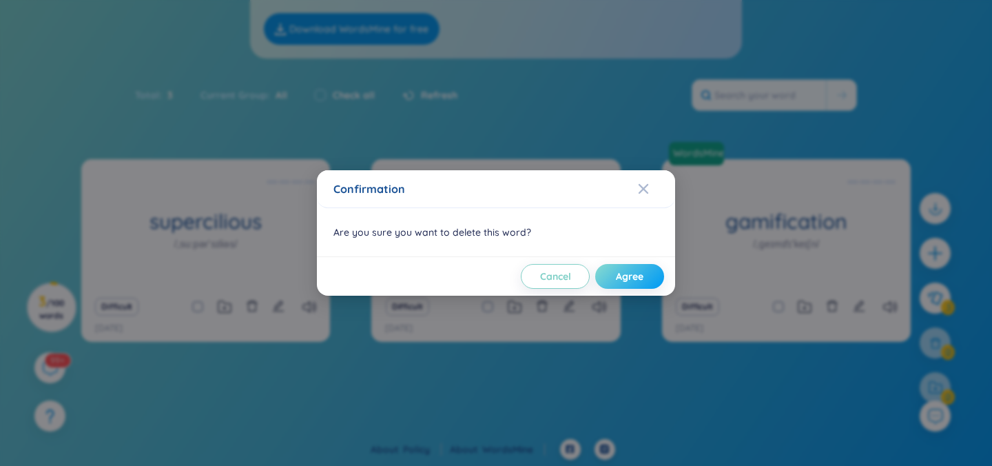
click at [631, 269] on span "Agree" at bounding box center [630, 276] width 28 height 14
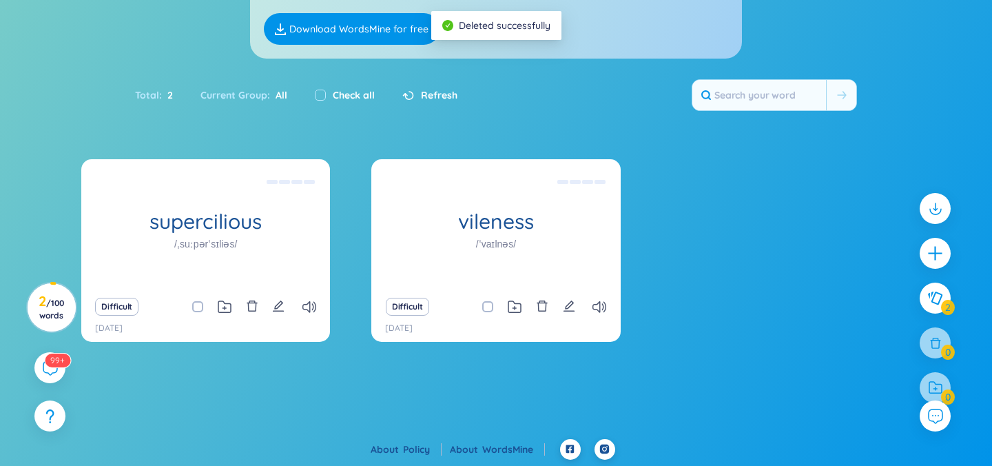
scroll to position [41, 0]
